Goal: Information Seeking & Learning: Learn about a topic

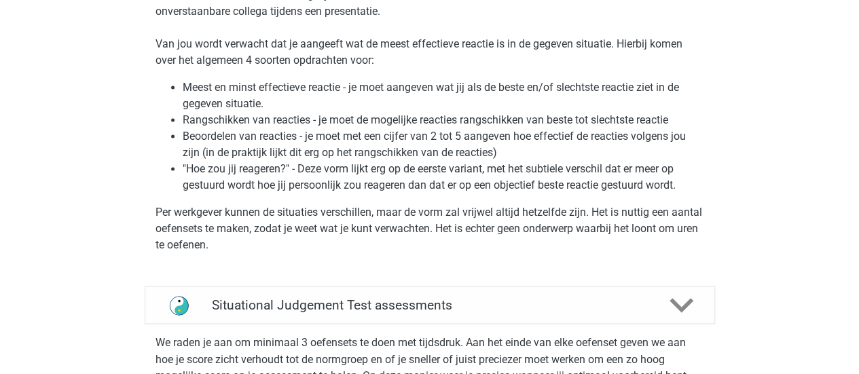
scroll to position [938, 0]
click at [564, 298] on h4 "Situational Judgement Test assessments" at bounding box center [430, 306] width 436 height 16
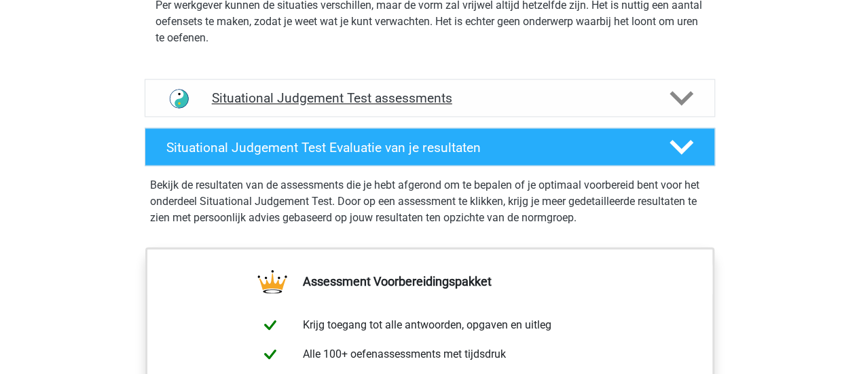
scroll to position [1147, 0]
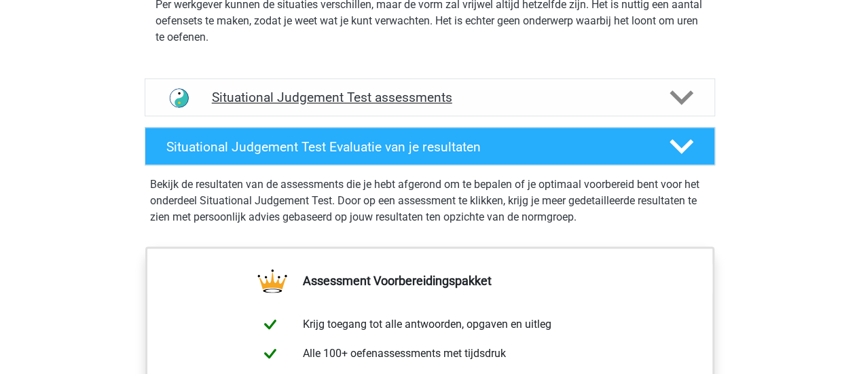
click at [433, 93] on h4 "Situational Judgement Test assessments" at bounding box center [430, 98] width 436 height 16
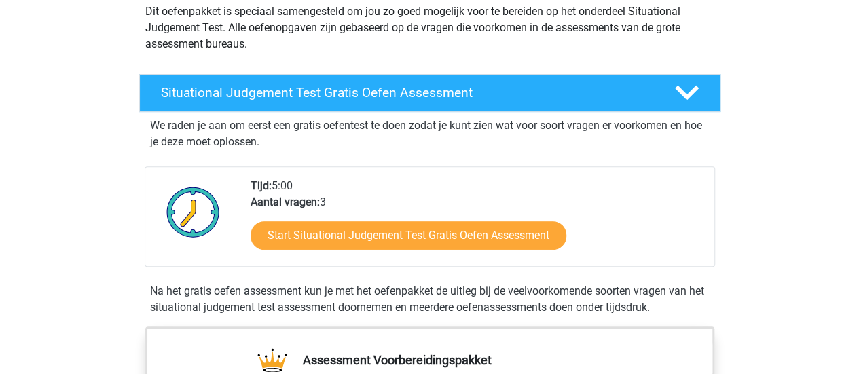
scroll to position [165, 0]
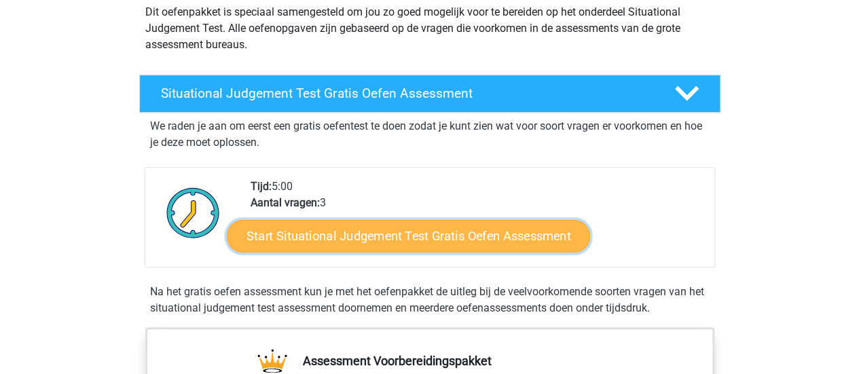
click at [449, 226] on link "Start Situational Judgement Test Gratis Oefen Assessment" at bounding box center [408, 236] width 363 height 33
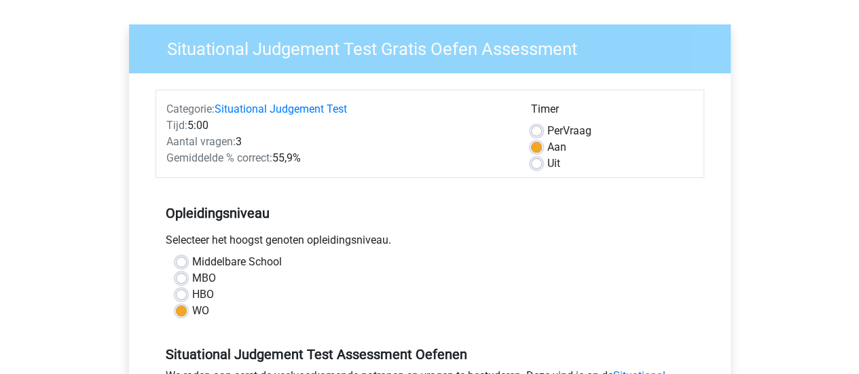
scroll to position [88, 0]
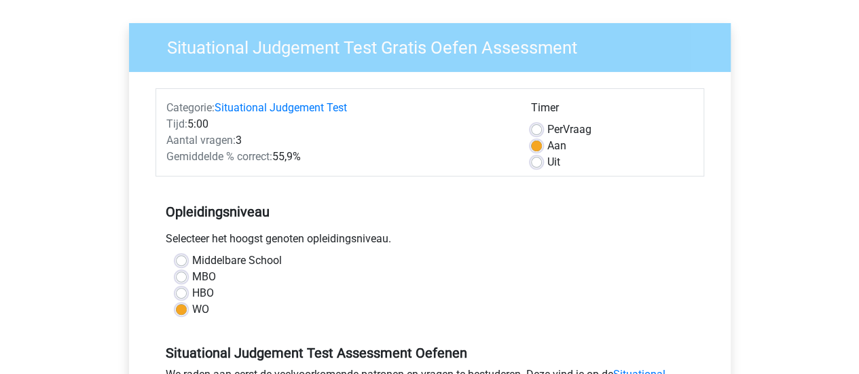
click at [547, 164] on label "Uit" at bounding box center [553, 162] width 13 height 16
click at [535, 164] on input "Uit" at bounding box center [536, 161] width 11 height 14
radio input "true"
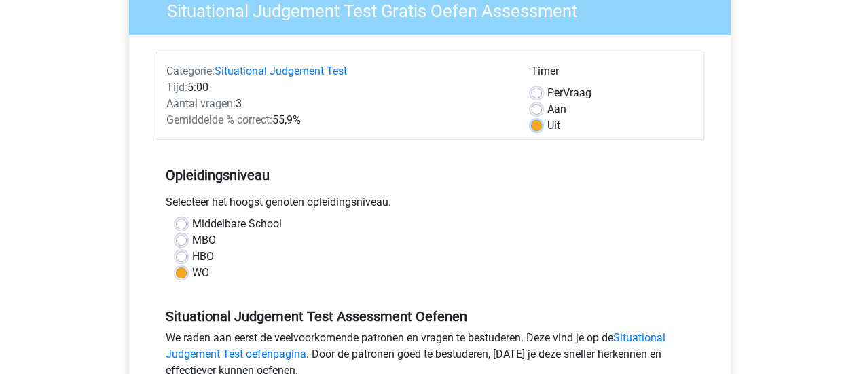
scroll to position [115, 0]
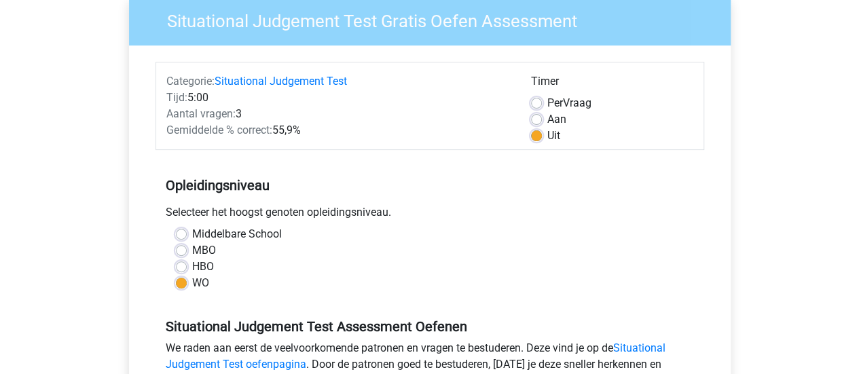
click at [547, 122] on label "Aan" at bounding box center [556, 119] width 19 height 16
click at [534, 122] on input "Aan" at bounding box center [536, 118] width 11 height 14
radio input "true"
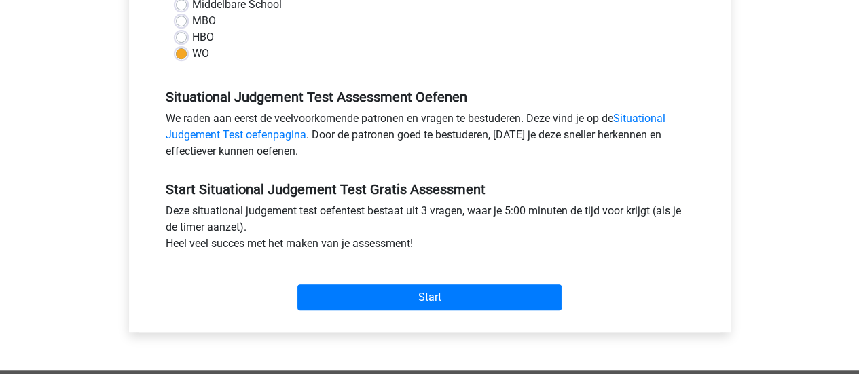
scroll to position [394, 0]
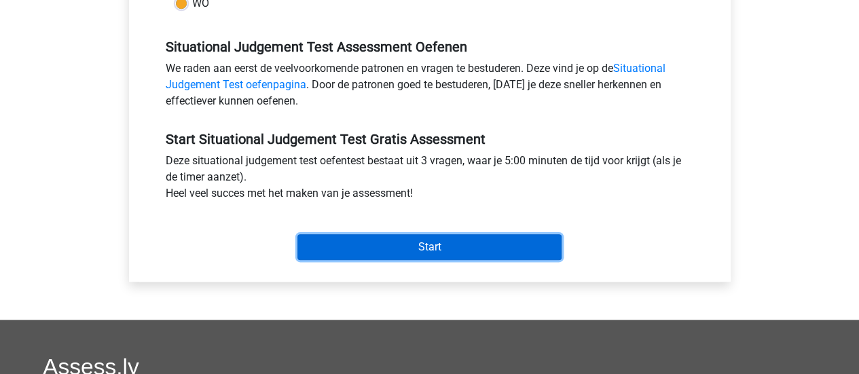
click at [444, 253] on input "Start" at bounding box center [429, 247] width 264 height 26
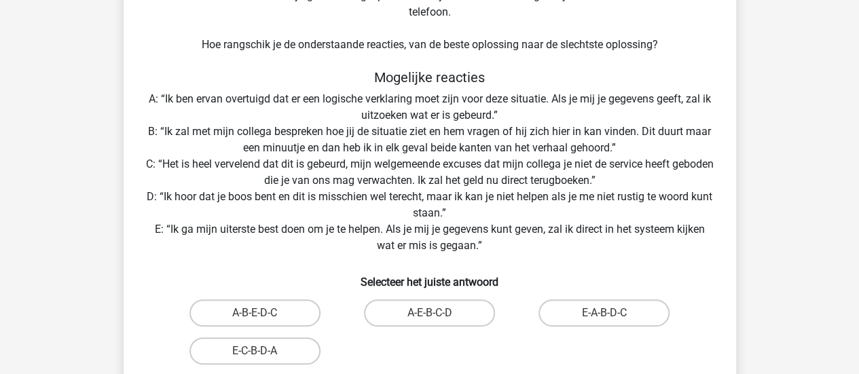
scroll to position [230, 0]
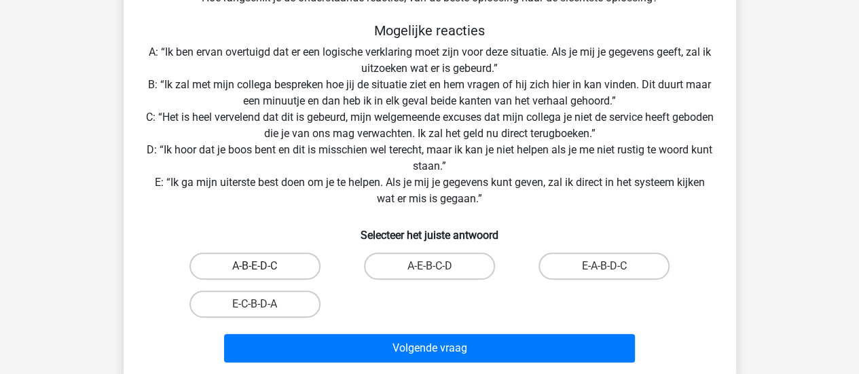
click at [294, 262] on label "A-B-E-D-C" at bounding box center [254, 266] width 131 height 27
click at [263, 266] on input "A-B-E-D-C" at bounding box center [259, 270] width 9 height 9
radio input "true"
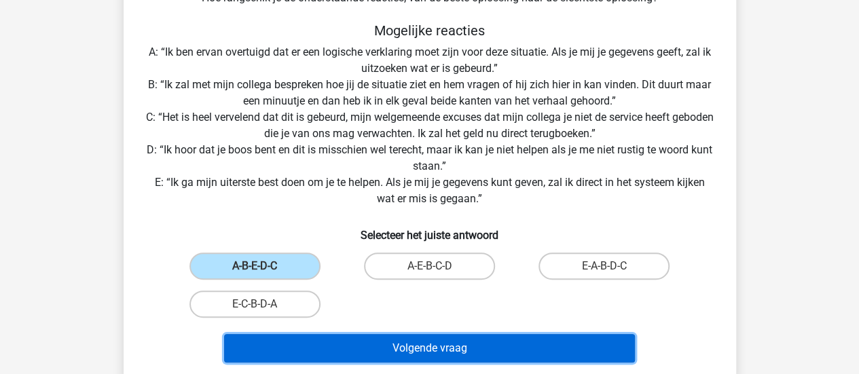
click at [426, 353] on button "Volgende vraag" at bounding box center [429, 348] width 411 height 29
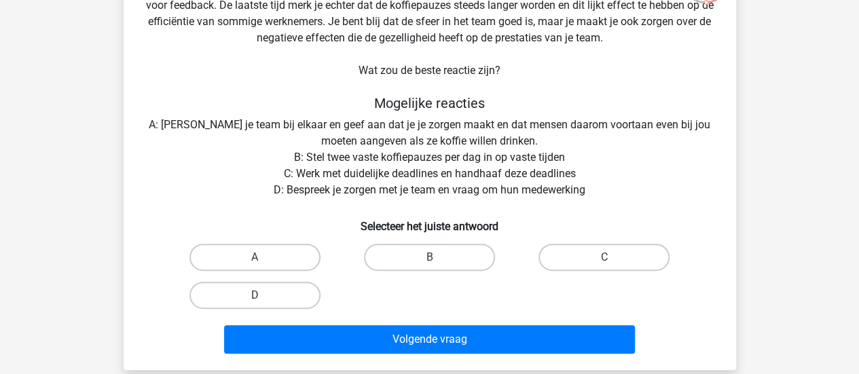
scroll to position [124, 0]
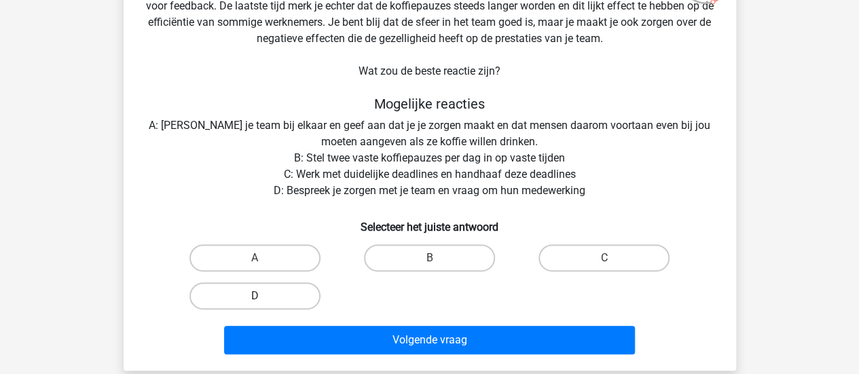
click at [273, 299] on label "D" at bounding box center [254, 295] width 131 height 27
click at [263, 299] on input "D" at bounding box center [259, 300] width 9 height 9
radio input "true"
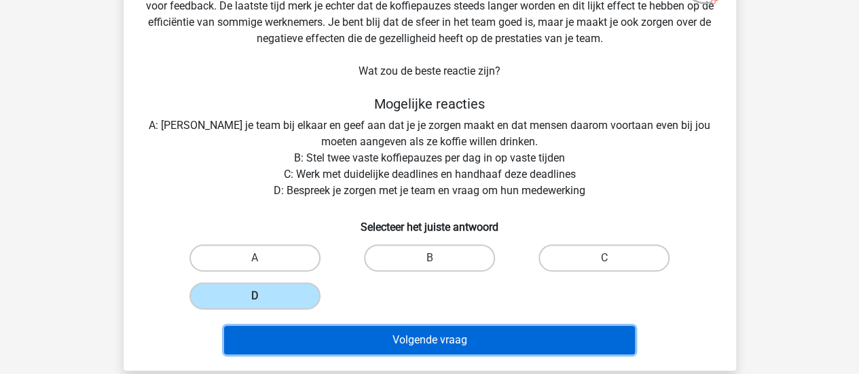
click at [433, 339] on button "Volgende vraag" at bounding box center [429, 340] width 411 height 29
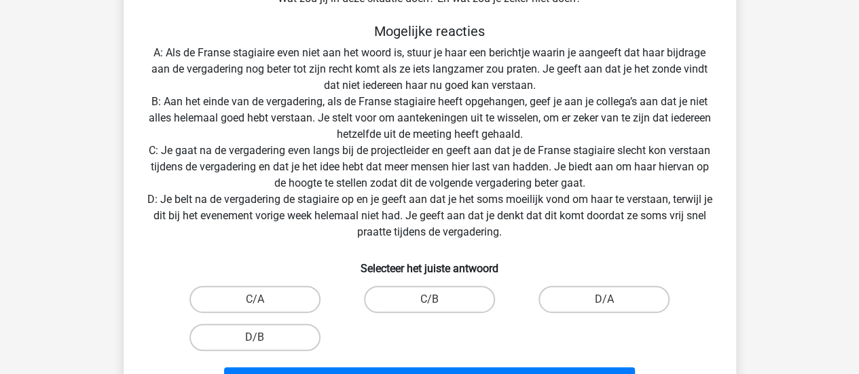
scroll to position [261, 0]
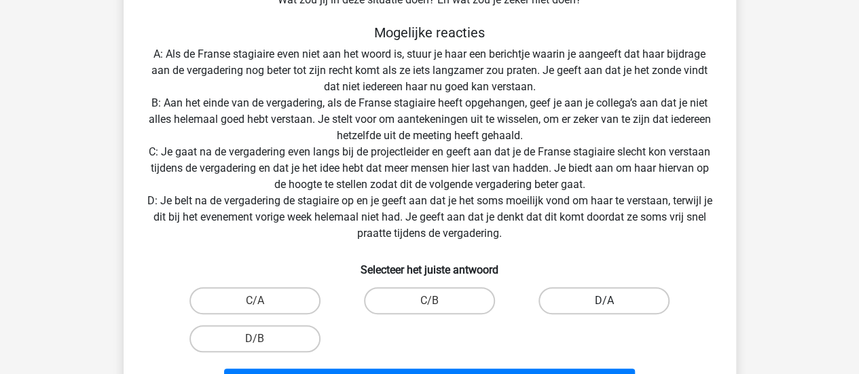
click at [621, 305] on label "D/A" at bounding box center [603, 300] width 131 height 27
click at [613, 305] on input "D/A" at bounding box center [608, 305] width 9 height 9
radio input "true"
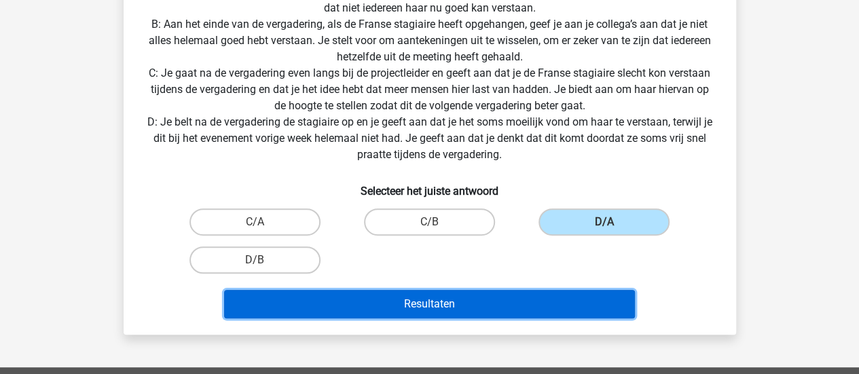
click at [342, 300] on button "Resultaten" at bounding box center [429, 304] width 411 height 29
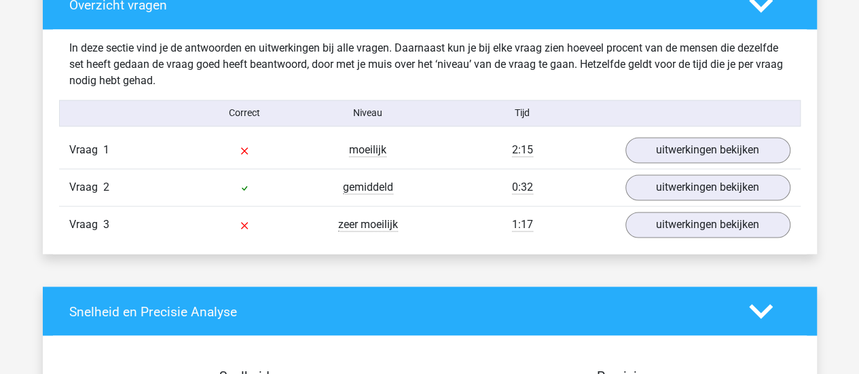
scroll to position [1029, 0]
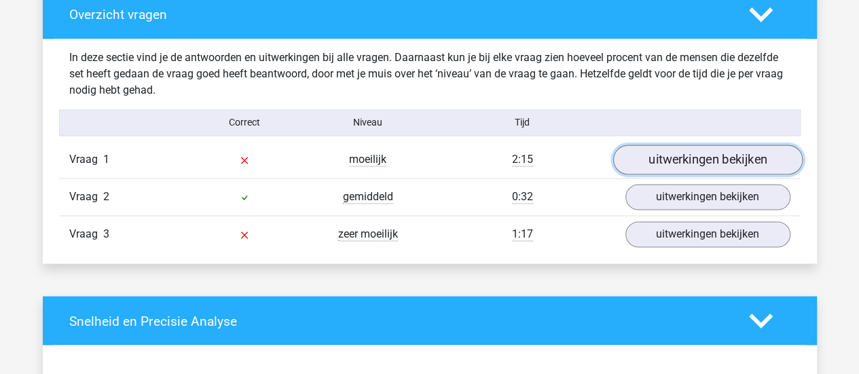
click at [695, 157] on link "uitwerkingen bekijken" at bounding box center [706, 160] width 189 height 30
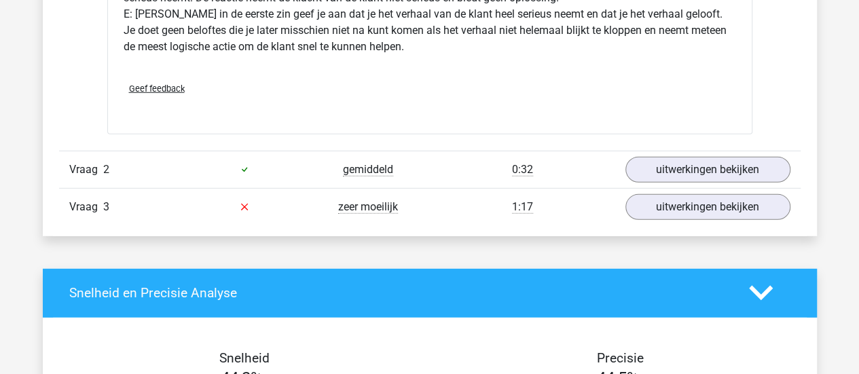
scroll to position [1897, 0]
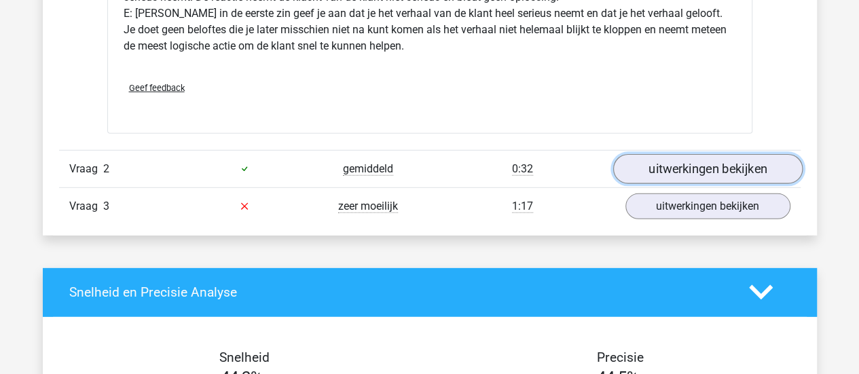
click at [686, 163] on link "uitwerkingen bekijken" at bounding box center [706, 169] width 189 height 30
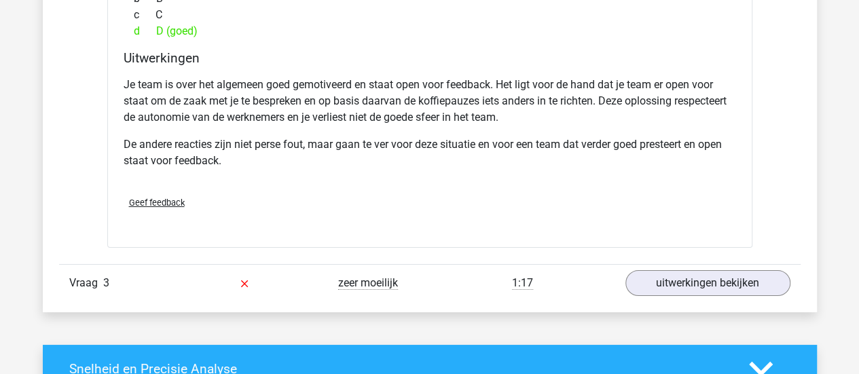
scroll to position [2498, 0]
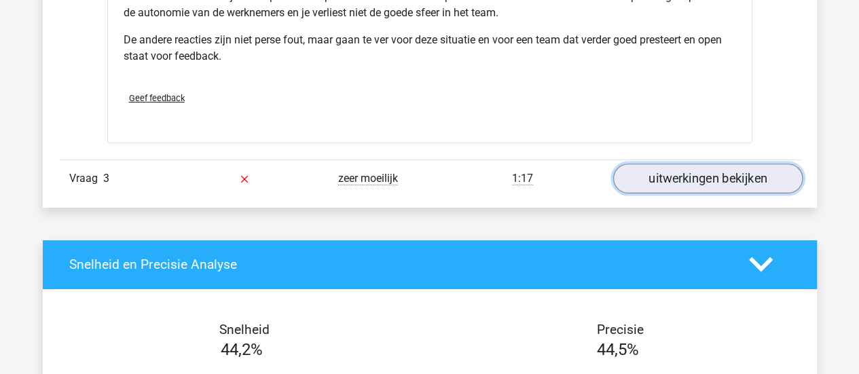
click at [690, 175] on link "uitwerkingen bekijken" at bounding box center [706, 179] width 189 height 30
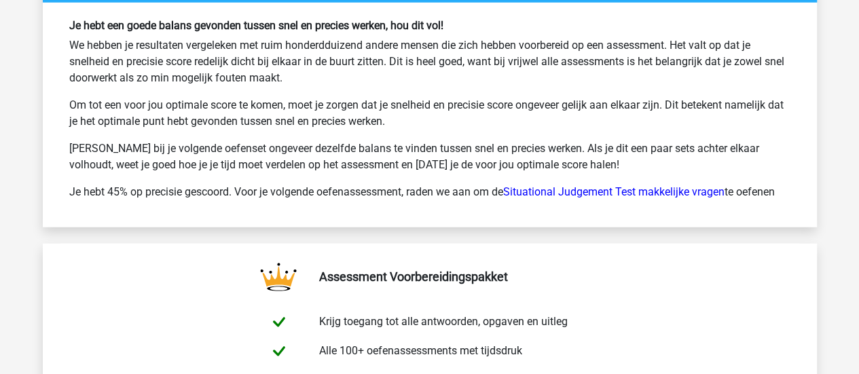
scroll to position [4298, 0]
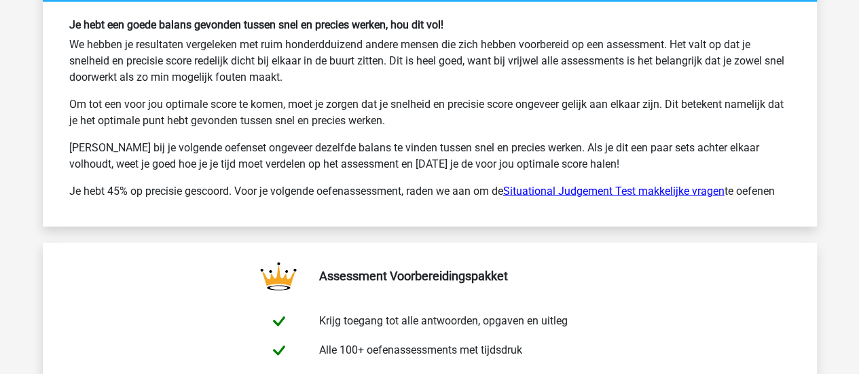
click at [593, 192] on link "Situational Judgement Test makkelijke vragen" at bounding box center [613, 191] width 221 height 13
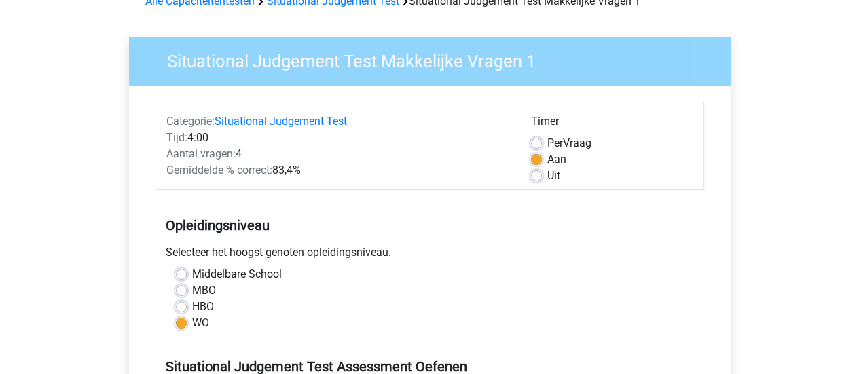
scroll to position [74, 0]
click at [291, 119] on link "Situational Judgement Test" at bounding box center [281, 121] width 132 height 13
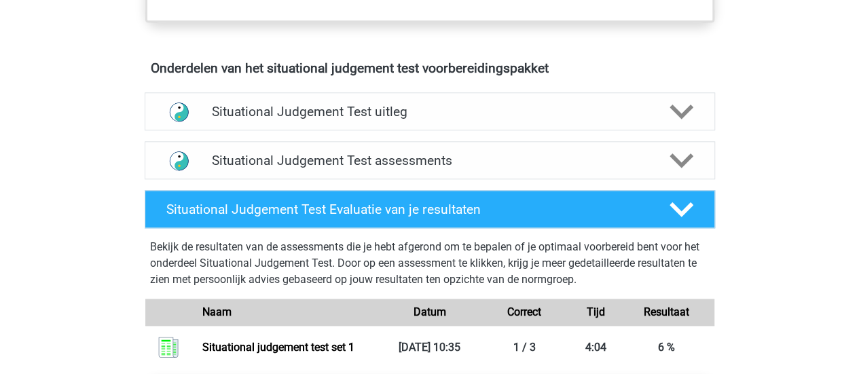
scroll to position [750, 0]
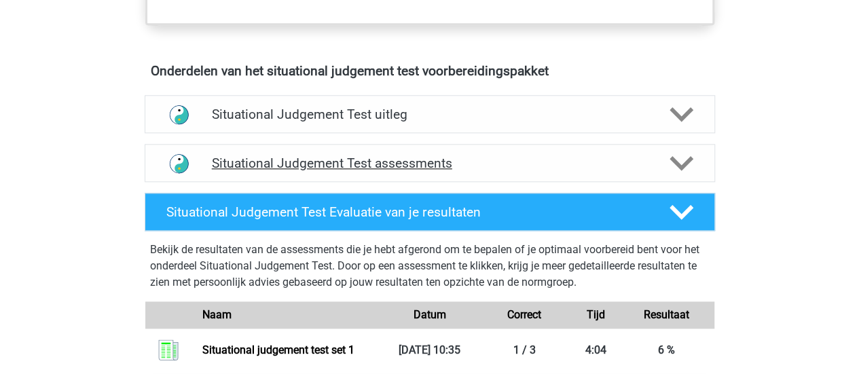
click at [524, 155] on h4 "Situational Judgement Test assessments" at bounding box center [430, 163] width 436 height 16
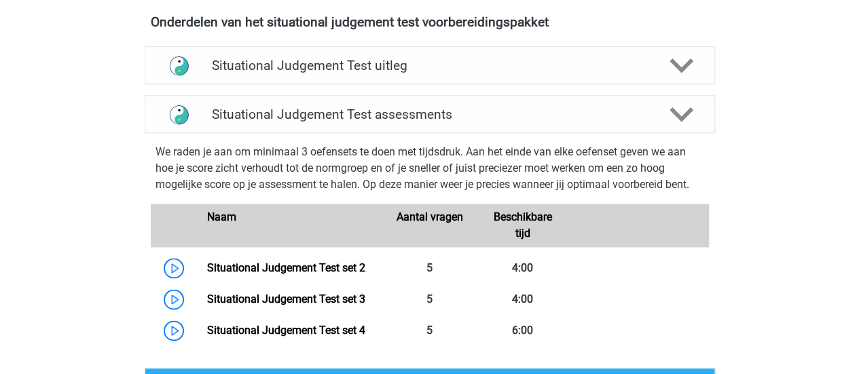
scroll to position [789, 0]
